Goal: Find specific page/section: Find specific page/section

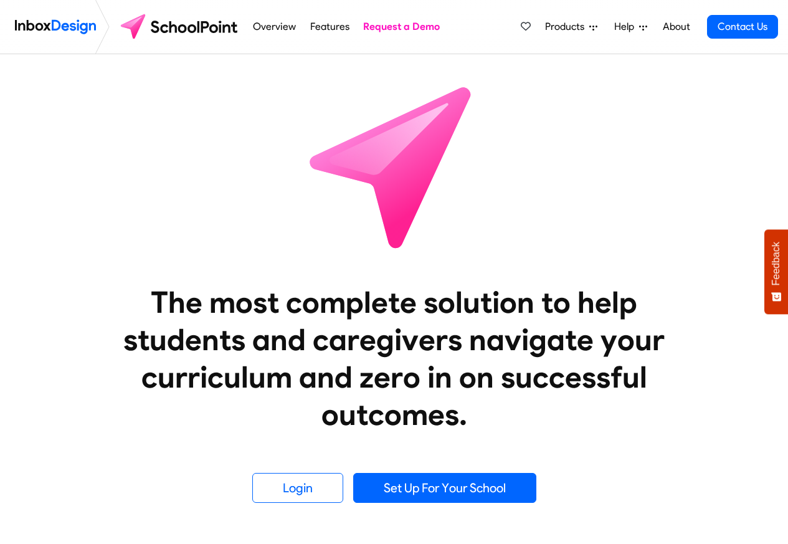
click at [265, 30] on link "Overview" at bounding box center [275, 26] width 50 height 25
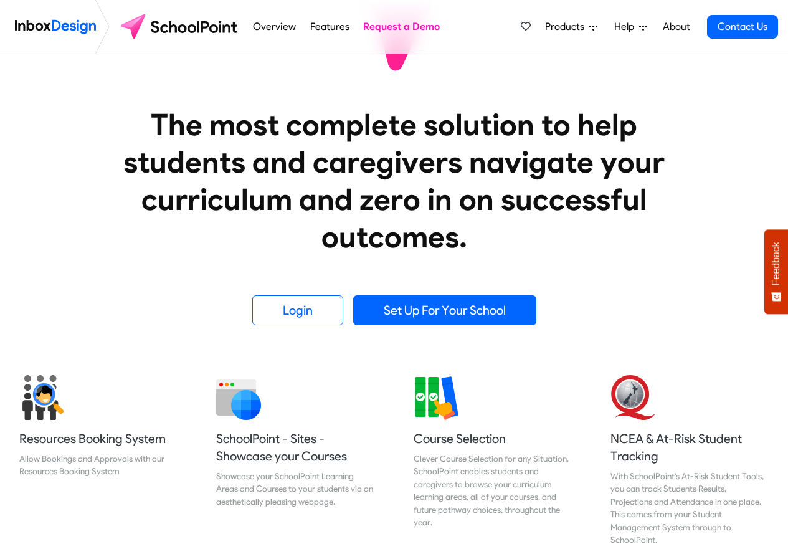
scroll to position [75, 0]
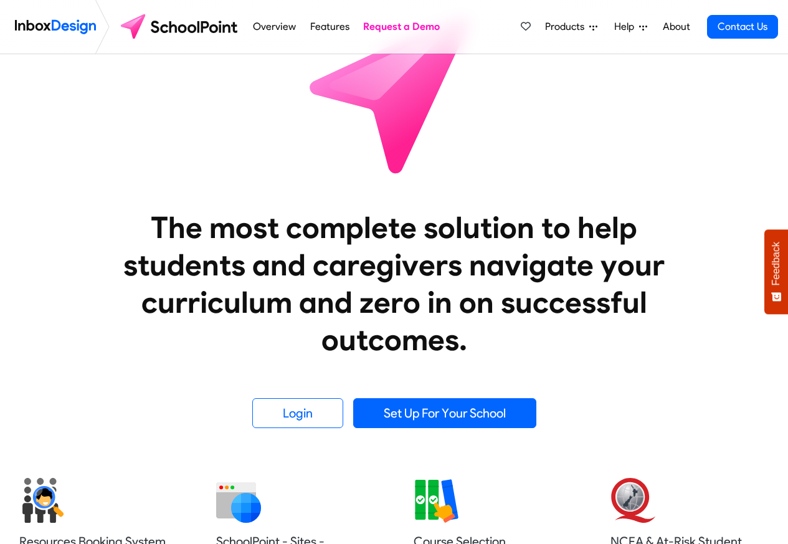
click at [567, 27] on span "Products" at bounding box center [567, 26] width 44 height 15
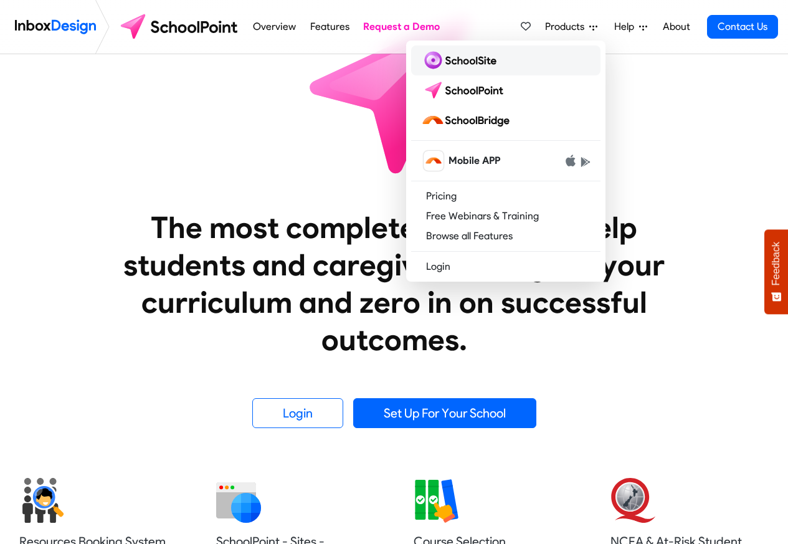
click at [467, 59] on img at bounding box center [461, 60] width 80 height 20
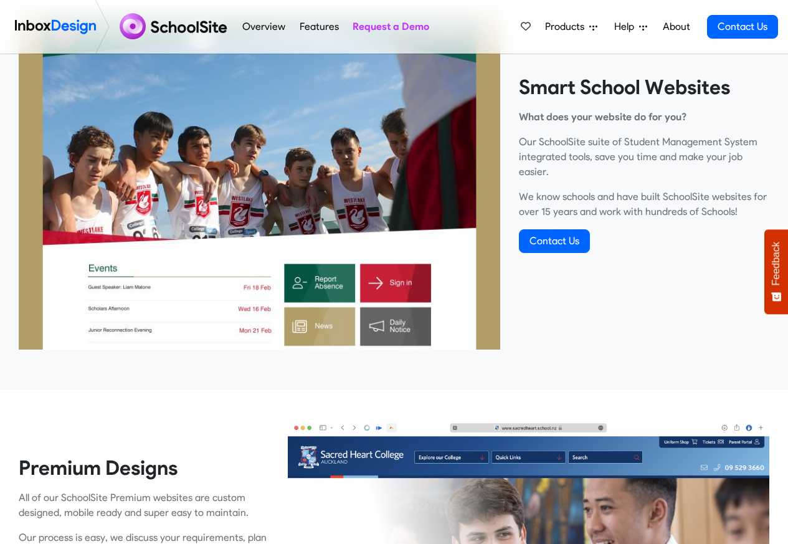
scroll to position [448, 0]
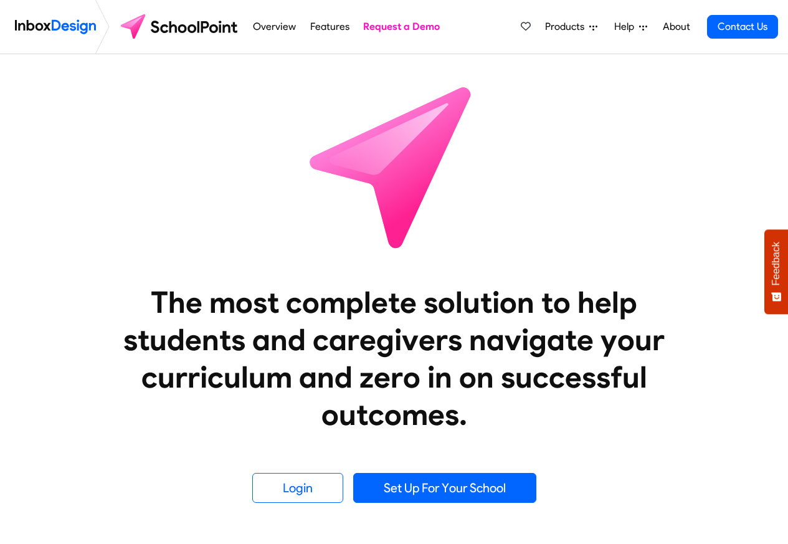
scroll to position [75, 0]
